Goal: Find specific page/section: Find specific page/section

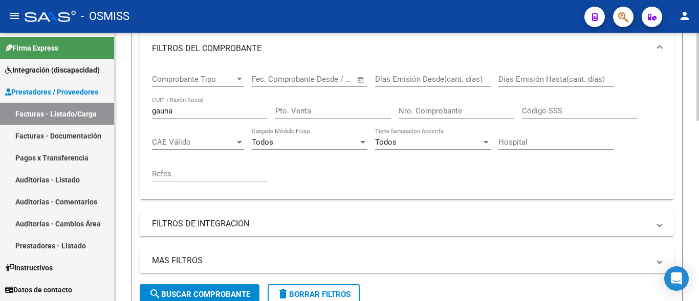
scroll to position [209, 0]
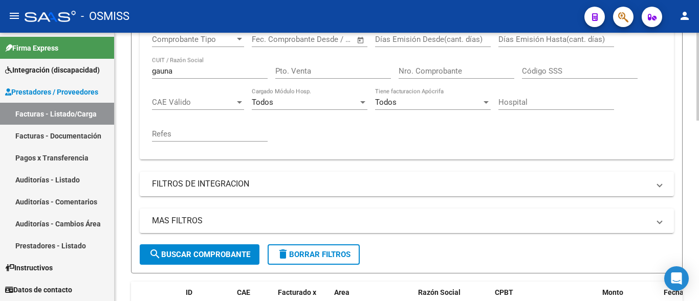
click at [188, 74] on input "gauna" at bounding box center [210, 71] width 116 height 9
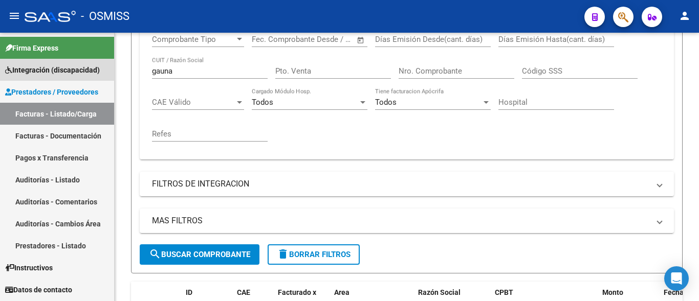
click at [42, 75] on span "Integración (discapacidad)" at bounding box center [52, 69] width 95 height 11
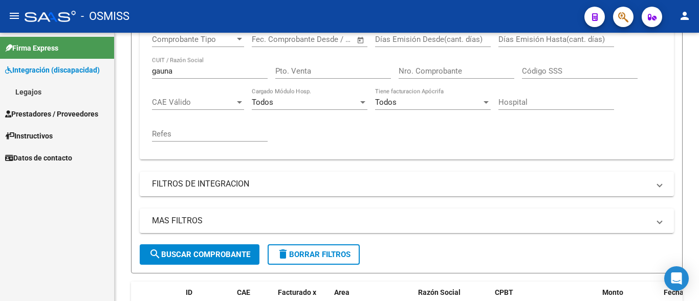
click at [46, 88] on link "Legajos" at bounding box center [57, 92] width 114 height 22
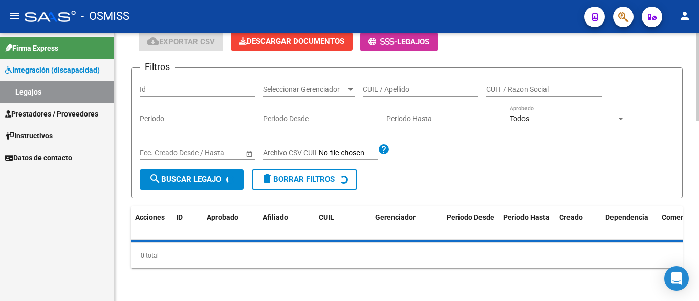
scroll to position [77, 0]
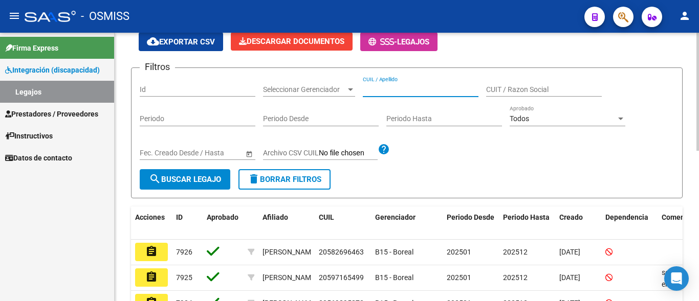
click at [422, 92] on input "CUIL / Apellido" at bounding box center [421, 89] width 116 height 9
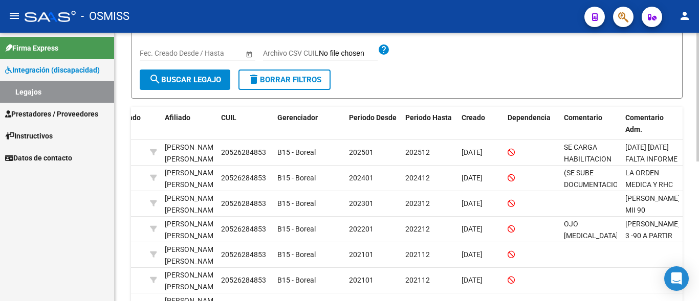
scroll to position [135, 0]
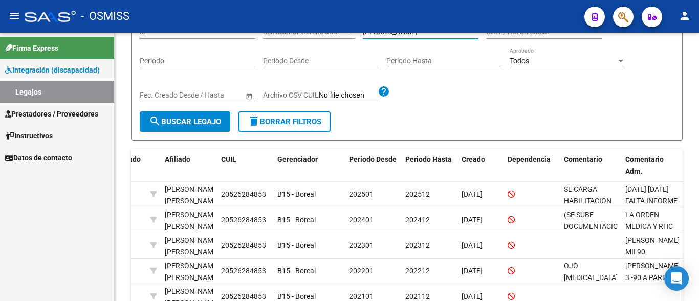
type input "[PERSON_NAME]"
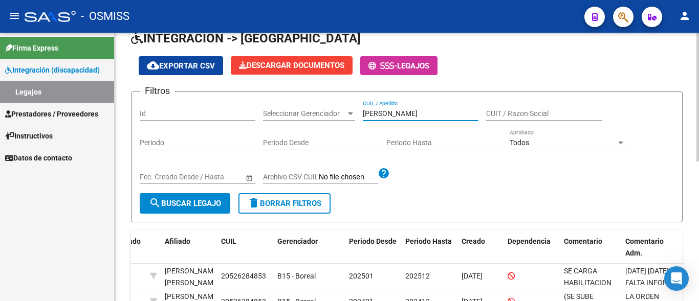
scroll to position [52, 0]
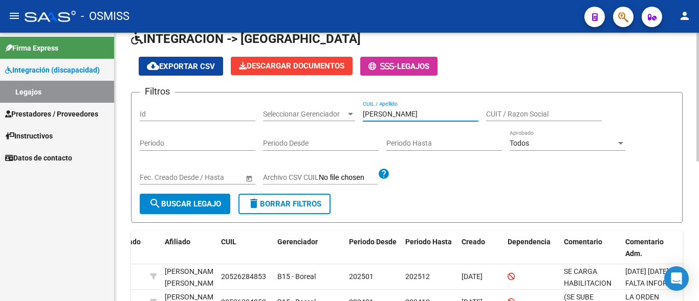
drag, startPoint x: 449, startPoint y: 114, endPoint x: 310, endPoint y: 119, distance: 139.3
click at [363, 119] on input "[PERSON_NAME]" at bounding box center [421, 114] width 116 height 9
click at [49, 117] on span "Prestadores / Proveedores" at bounding box center [51, 113] width 93 height 11
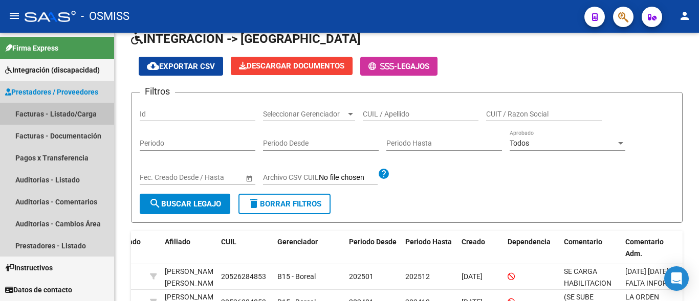
click at [48, 107] on link "Facturas - Listado/Carga" at bounding box center [57, 114] width 114 height 22
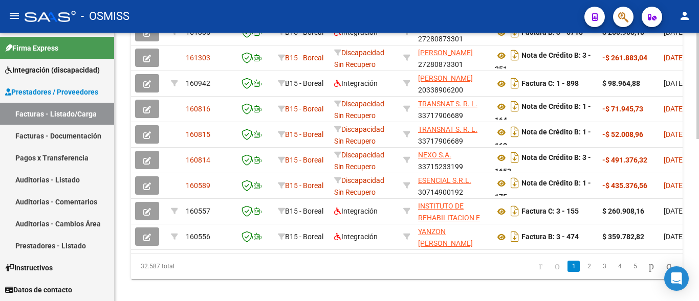
scroll to position [411, 0]
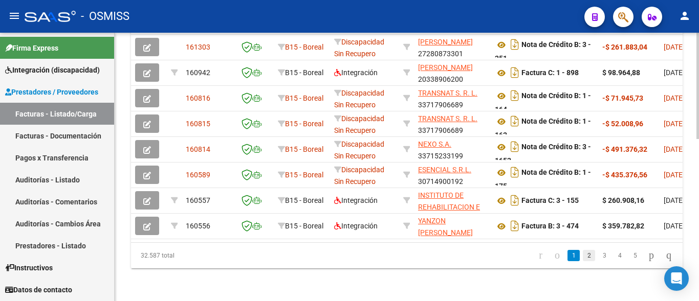
click at [583, 261] on link "2" at bounding box center [589, 255] width 12 height 11
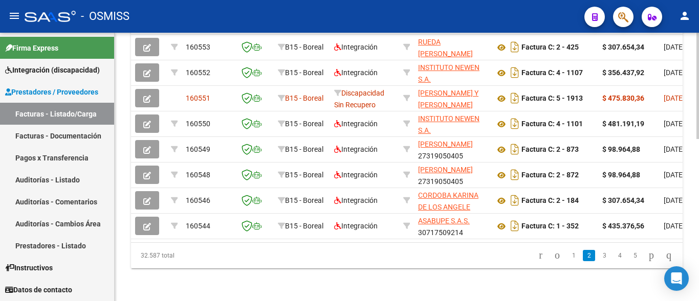
scroll to position [359, 0]
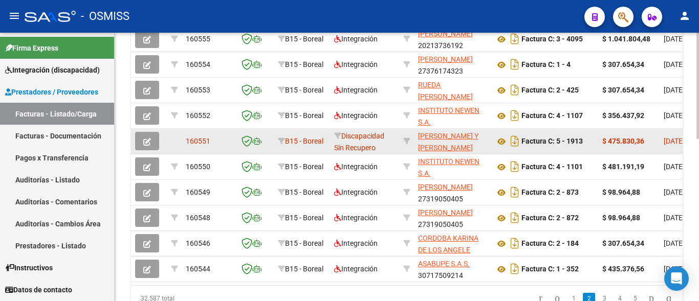
click at [146, 144] on icon "button" at bounding box center [147, 142] width 8 height 8
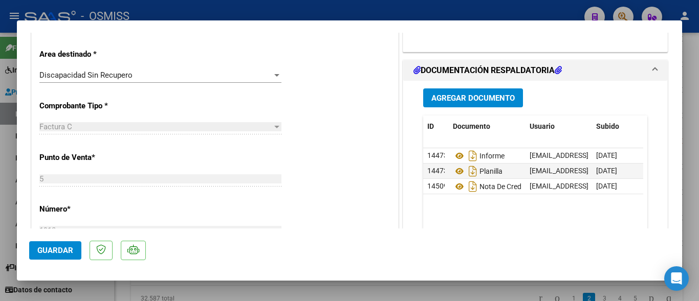
scroll to position [221, 0]
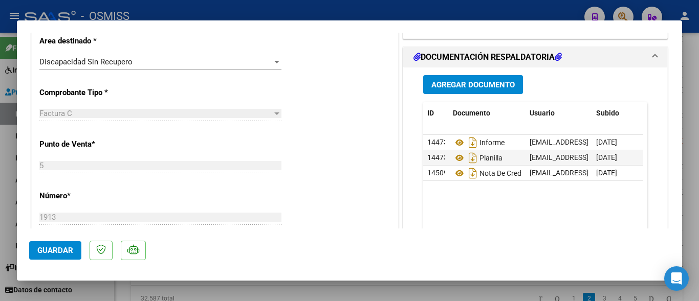
click at [122, 292] on div at bounding box center [349, 150] width 699 height 301
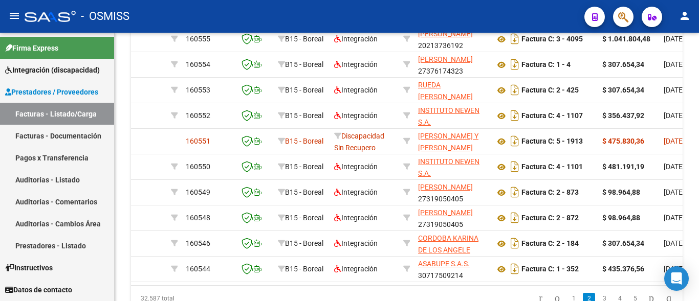
scroll to position [368, 0]
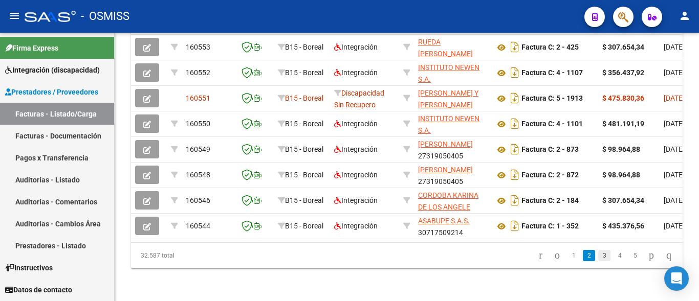
click at [598, 258] on link "3" at bounding box center [604, 255] width 12 height 11
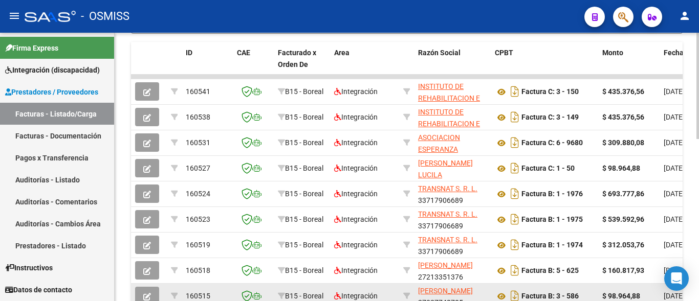
scroll to position [411, 0]
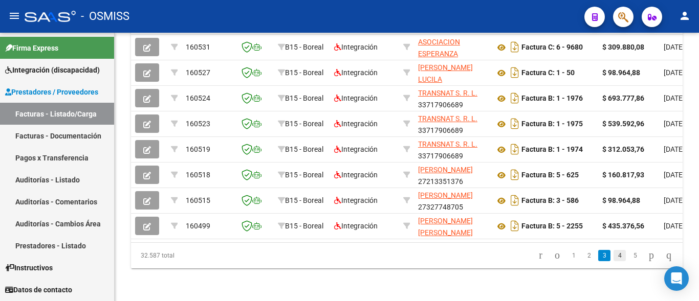
click at [614, 260] on link "4" at bounding box center [620, 255] width 12 height 11
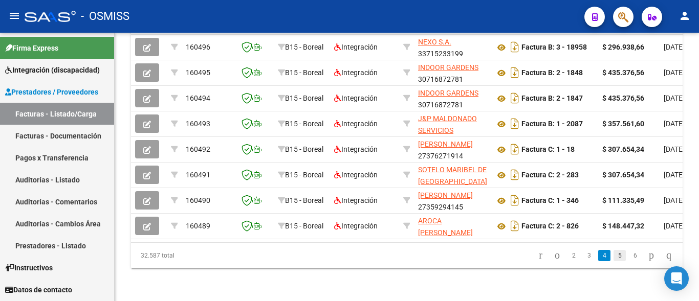
click at [614, 254] on link "5" at bounding box center [620, 255] width 12 height 11
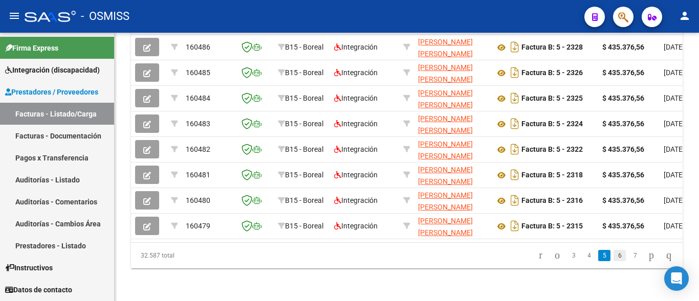
click at [614, 254] on link "6" at bounding box center [620, 255] width 12 height 11
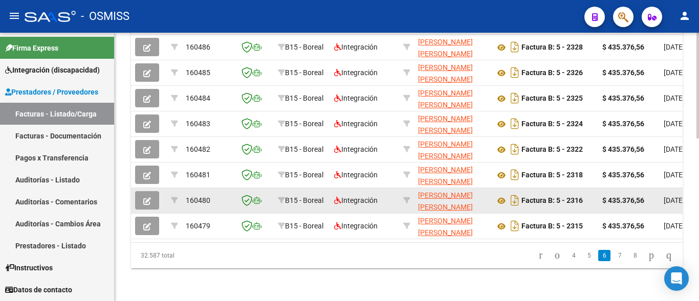
scroll to position [411, 0]
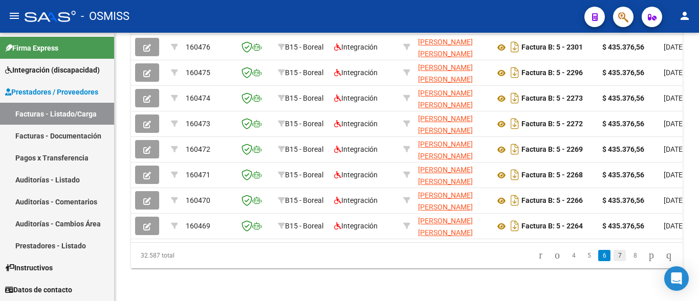
click at [614, 258] on link "7" at bounding box center [620, 255] width 12 height 11
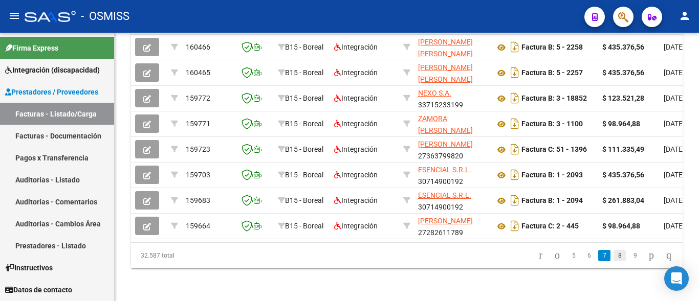
click at [614, 255] on link "8" at bounding box center [620, 255] width 12 height 11
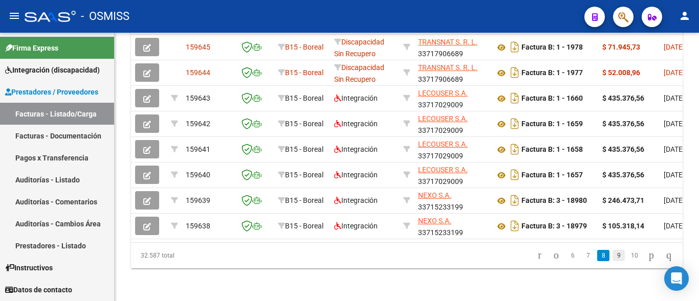
click at [613, 256] on link "9" at bounding box center [619, 255] width 12 height 11
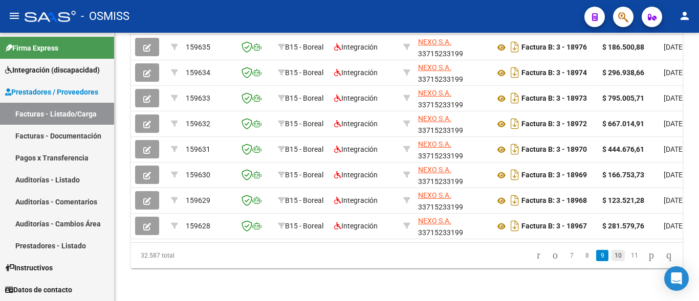
click at [612, 254] on link "10" at bounding box center [618, 255] width 13 height 11
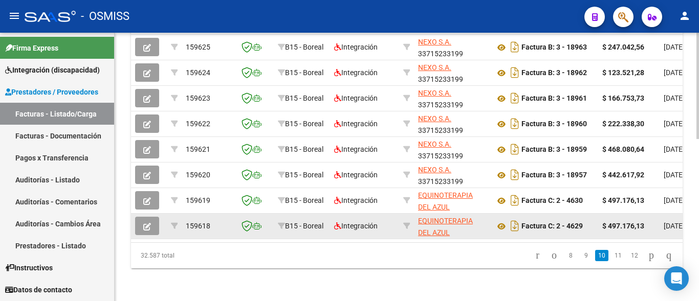
scroll to position [359, 0]
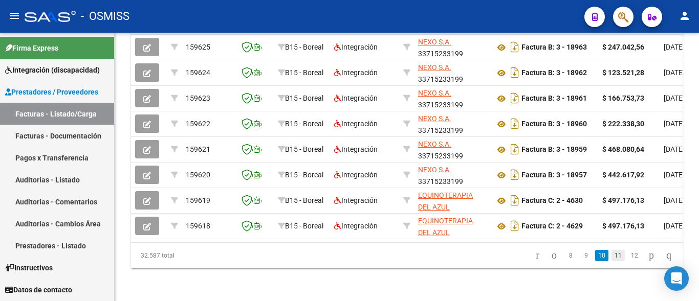
click at [612, 259] on link "11" at bounding box center [618, 255] width 13 height 11
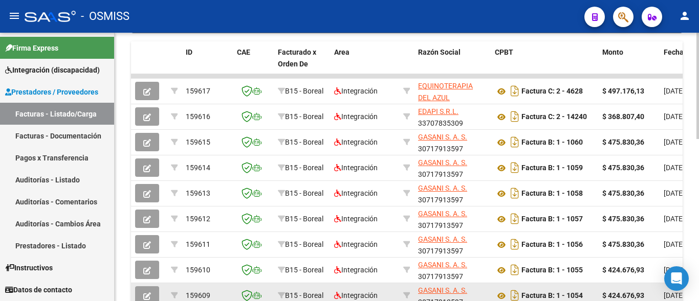
scroll to position [411, 0]
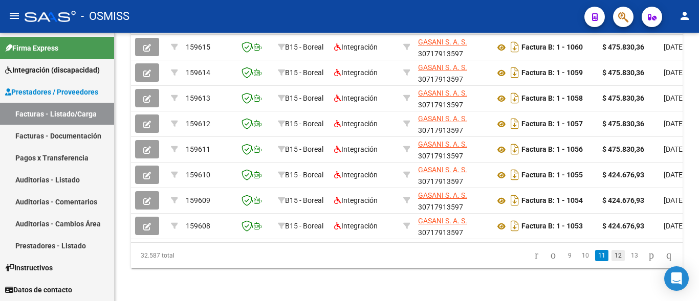
click at [612, 255] on link "12" at bounding box center [618, 255] width 13 height 11
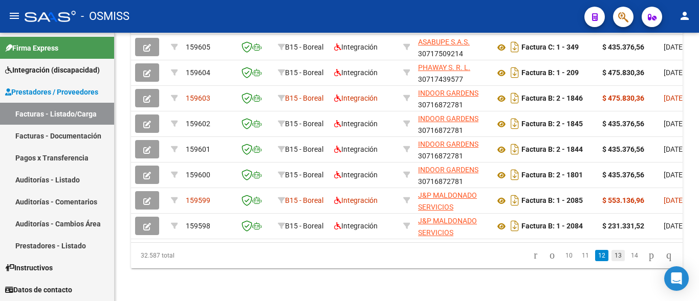
click at [613, 257] on link "13" at bounding box center [618, 255] width 13 height 11
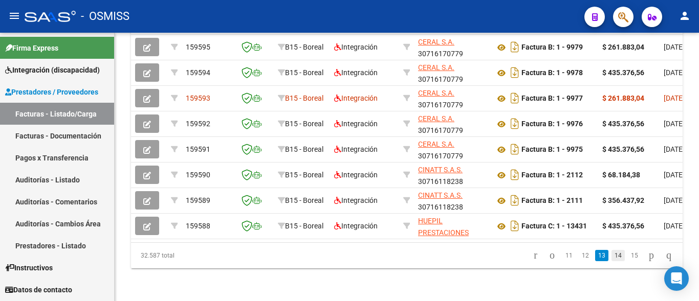
click at [612, 254] on link "14" at bounding box center [618, 255] width 13 height 11
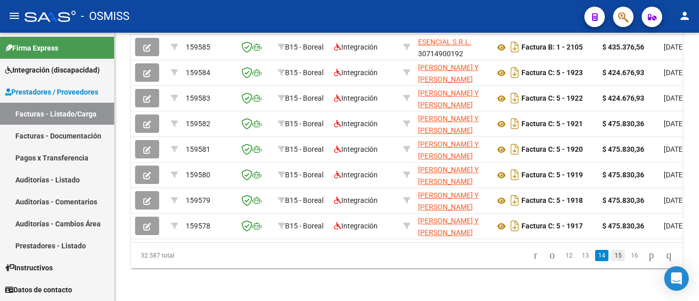
click at [612, 255] on link "15" at bounding box center [618, 255] width 13 height 11
click at [612, 255] on link "16" at bounding box center [618, 255] width 13 height 11
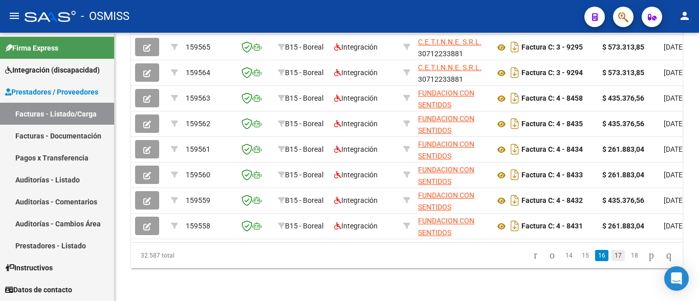
click at [612, 255] on link "17" at bounding box center [618, 255] width 13 height 11
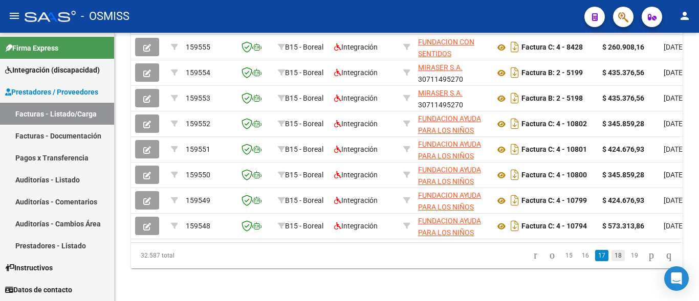
click at [612, 258] on link "18" at bounding box center [618, 255] width 13 height 11
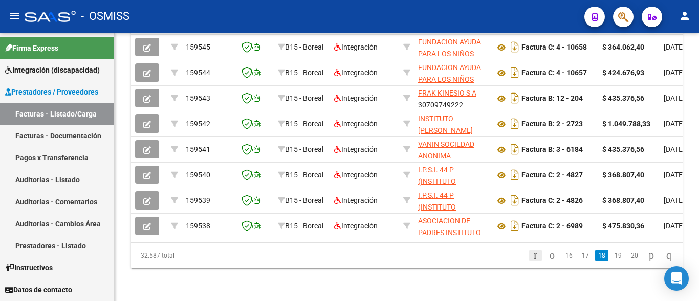
click at [532, 259] on icon "go to first page" at bounding box center [535, 255] width 7 height 12
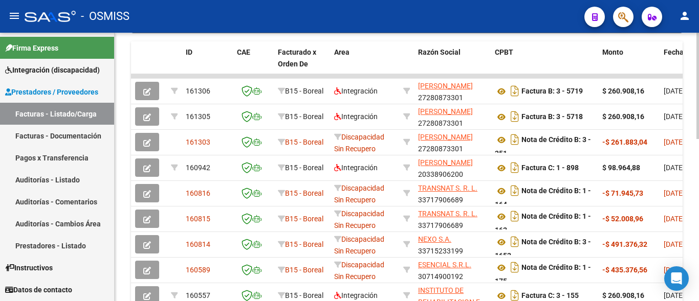
scroll to position [150, 0]
